Goal: Information Seeking & Learning: Learn about a topic

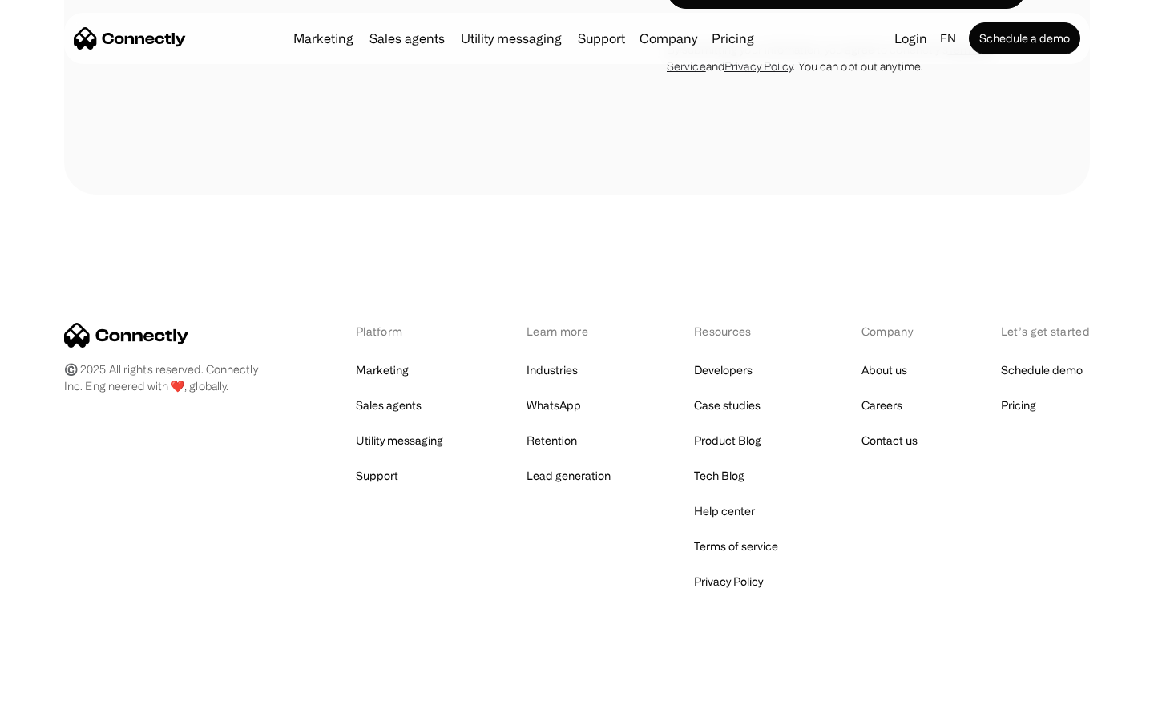
scroll to position [3080, 0]
